Goal: Information Seeking & Learning: Find specific fact

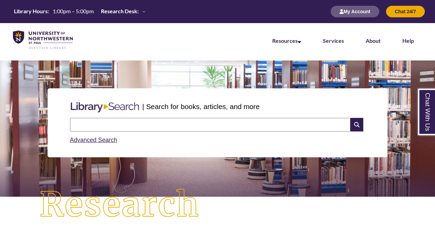
click at [150, 126] on input "text" at bounding box center [210, 125] width 280 height 14
type input "**********"
click at [137, 120] on input "text" at bounding box center [210, 125] width 280 height 14
type input "**********"
